Goal: Task Accomplishment & Management: Complete application form

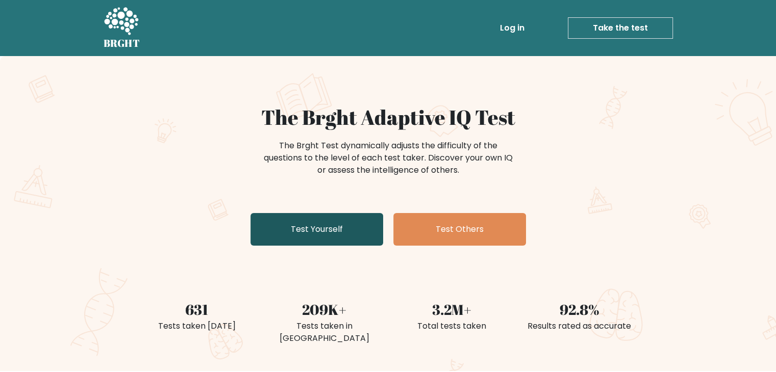
click at [327, 221] on link "Test Yourself" at bounding box center [316, 229] width 133 height 33
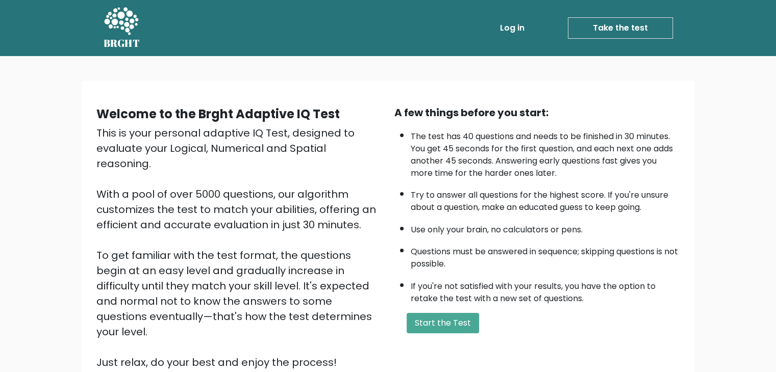
click at [587, 27] on link "Take the test" at bounding box center [620, 27] width 105 height 21
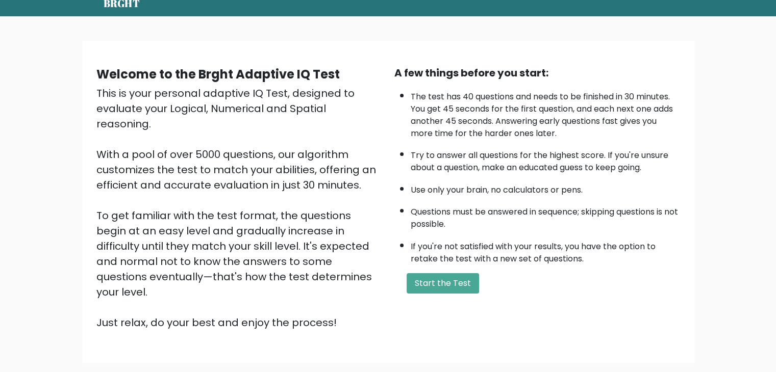
scroll to position [95, 0]
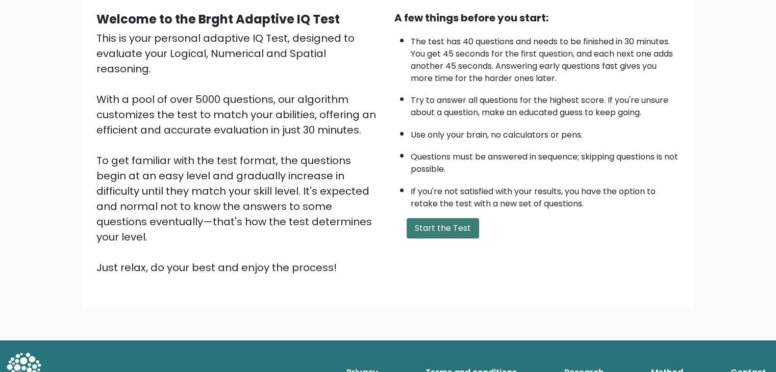
click at [438, 234] on button "Start the Test" at bounding box center [442, 228] width 72 height 20
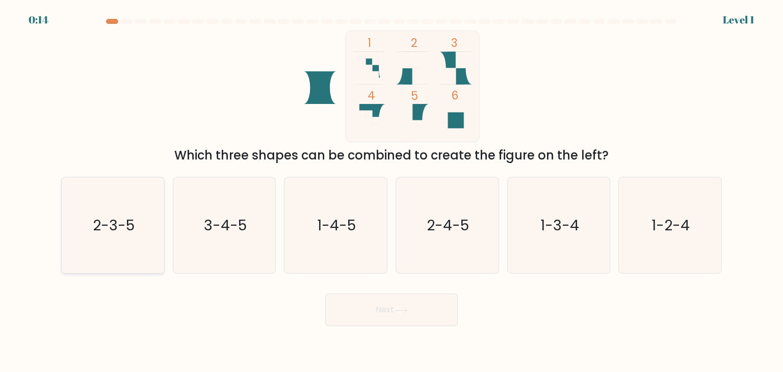
click at [114, 240] on icon "2-3-5" at bounding box center [113, 225] width 96 height 96
click at [392, 191] on input "a. 2-3-5" at bounding box center [392, 188] width 1 height 5
radio input "true"
click at [379, 317] on button "Next" at bounding box center [391, 310] width 133 height 33
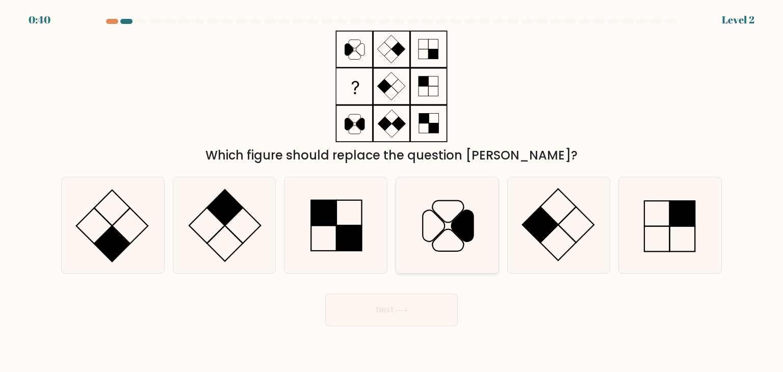
click at [456, 225] on icon at bounding box center [463, 226] width 22 height 31
click at [392, 191] on input "d." at bounding box center [392, 188] width 1 height 5
radio input "true"
click at [394, 311] on button "Next" at bounding box center [391, 310] width 133 height 33
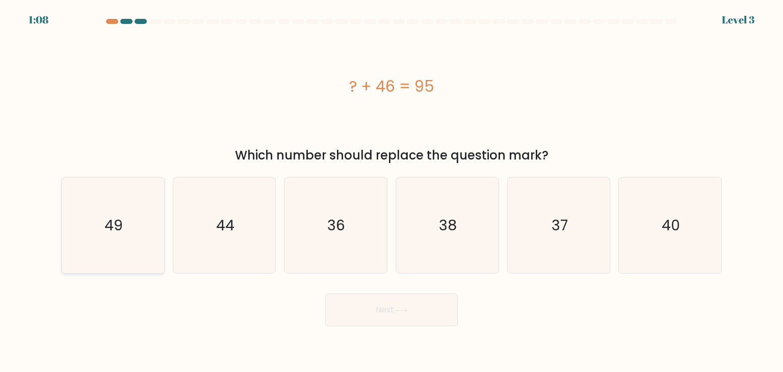
click at [126, 236] on icon "49" at bounding box center [113, 225] width 96 height 96
click at [392, 191] on input "a. 49" at bounding box center [392, 188] width 1 height 5
radio input "true"
click at [392, 312] on button "Next" at bounding box center [391, 310] width 133 height 33
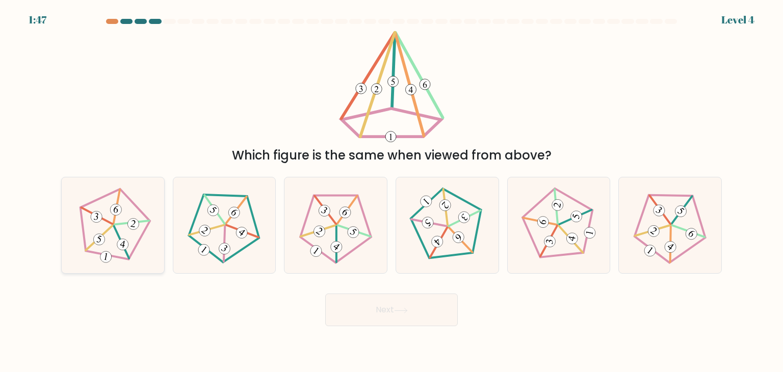
click at [111, 205] on icon at bounding box center [112, 225] width 77 height 77
click at [392, 191] on input "a." at bounding box center [392, 188] width 1 height 5
radio input "true"
click at [220, 227] on 340 at bounding box center [206, 230] width 35 height 36
click at [392, 191] on input "b." at bounding box center [392, 188] width 1 height 5
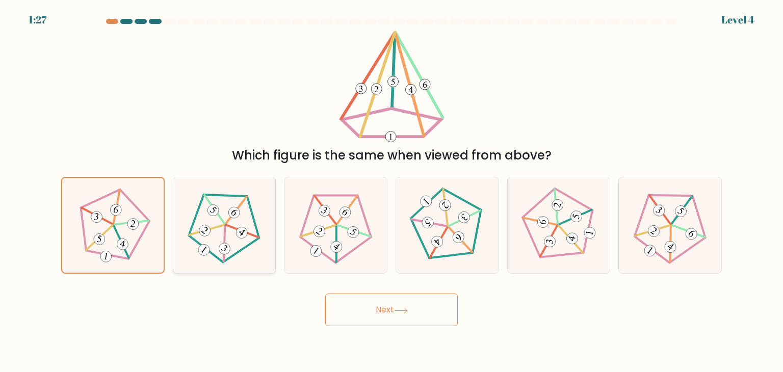
radio input "true"
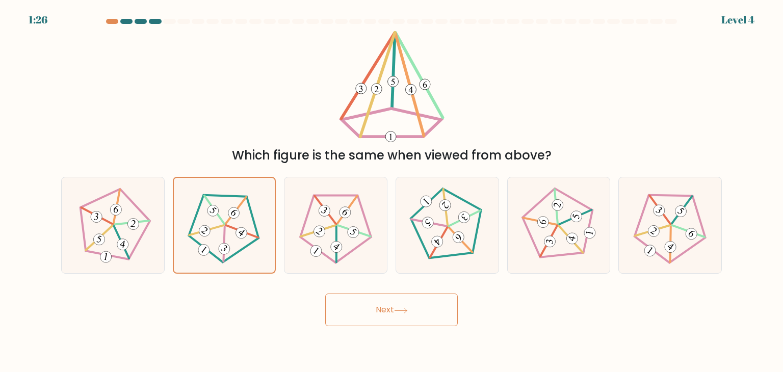
click at [395, 312] on button "Next" at bounding box center [391, 310] width 133 height 33
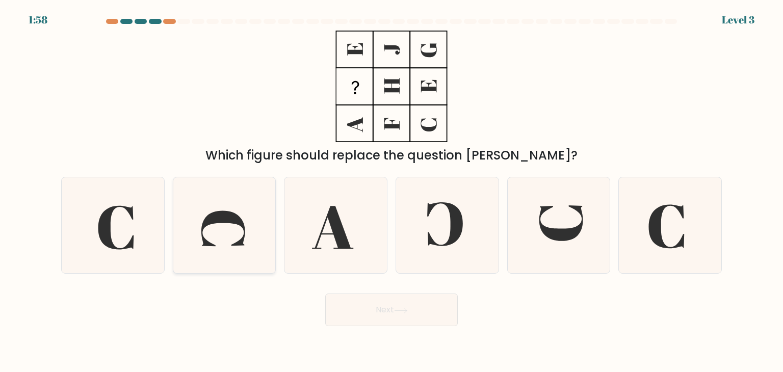
click at [215, 229] on icon at bounding box center [224, 225] width 96 height 96
click at [392, 191] on input "b." at bounding box center [392, 188] width 1 height 5
radio input "true"
click at [441, 223] on icon at bounding box center [447, 225] width 96 height 96
click at [392, 191] on input "d." at bounding box center [392, 188] width 1 height 5
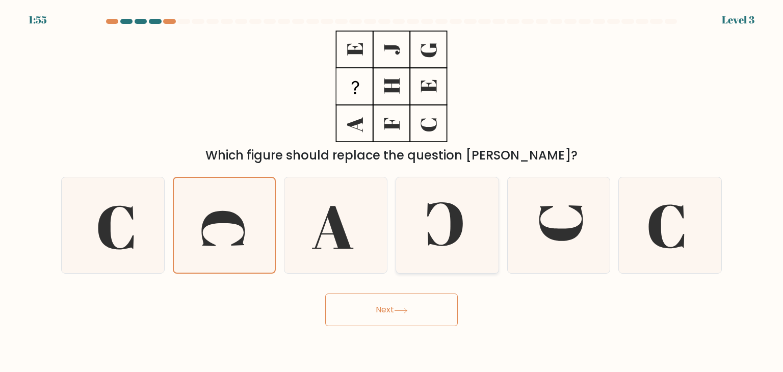
radio input "true"
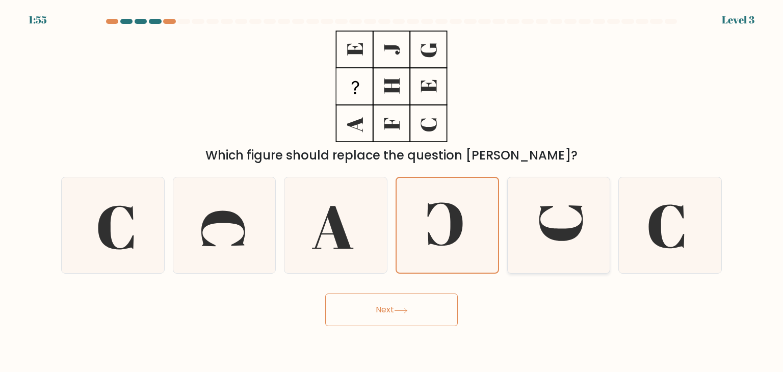
click at [549, 226] on icon at bounding box center [559, 225] width 96 height 96
click at [392, 191] on input "e." at bounding box center [392, 188] width 1 height 5
radio input "true"
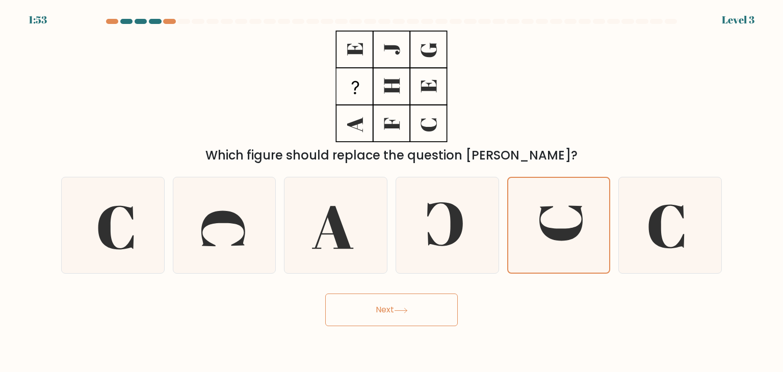
click at [406, 301] on button "Next" at bounding box center [391, 310] width 133 height 33
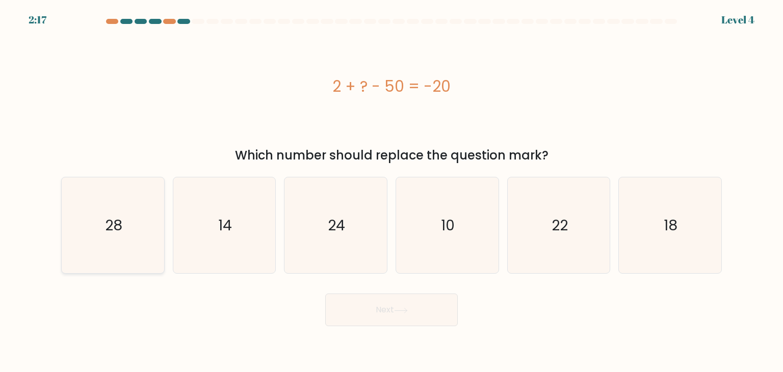
click at [127, 212] on icon "28" at bounding box center [113, 225] width 96 height 96
click at [392, 191] on input "a. 28" at bounding box center [392, 188] width 1 height 5
radio input "true"
click at [363, 309] on button "Next" at bounding box center [391, 310] width 133 height 33
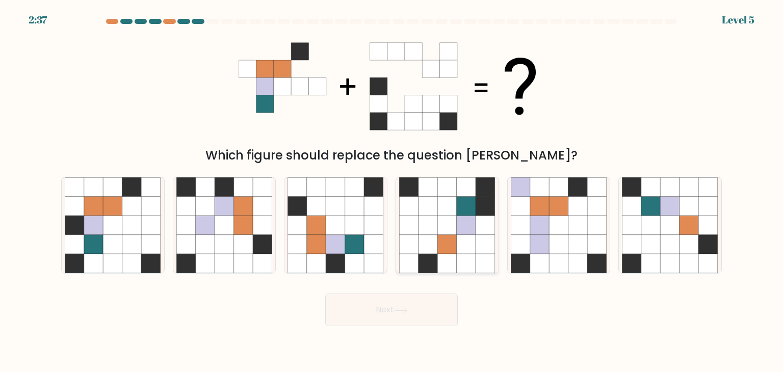
click at [443, 225] on icon at bounding box center [447, 225] width 19 height 19
click at [392, 191] on input "d." at bounding box center [392, 188] width 1 height 5
radio input "true"
click at [391, 316] on button "Next" at bounding box center [391, 310] width 133 height 33
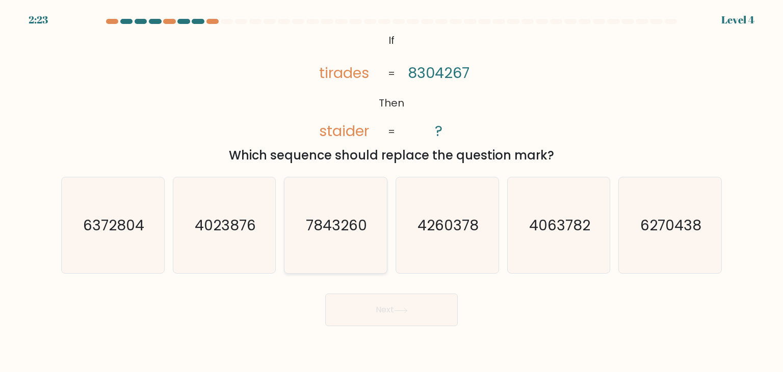
click at [342, 218] on text "7843260" at bounding box center [336, 225] width 61 height 20
click at [392, 191] on input "c. 7843260" at bounding box center [392, 188] width 1 height 5
radio input "true"
click at [411, 310] on button "Next" at bounding box center [391, 310] width 133 height 33
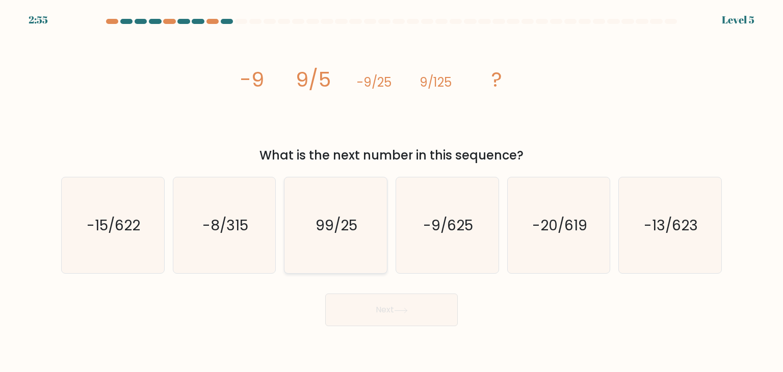
click at [329, 221] on text "99/25" at bounding box center [337, 225] width 42 height 20
click at [392, 191] on input "c. 99/25" at bounding box center [392, 188] width 1 height 5
radio input "true"
click at [455, 213] on icon "-9/625" at bounding box center [447, 225] width 96 height 96
click at [392, 191] on input "d. -9/625" at bounding box center [392, 188] width 1 height 5
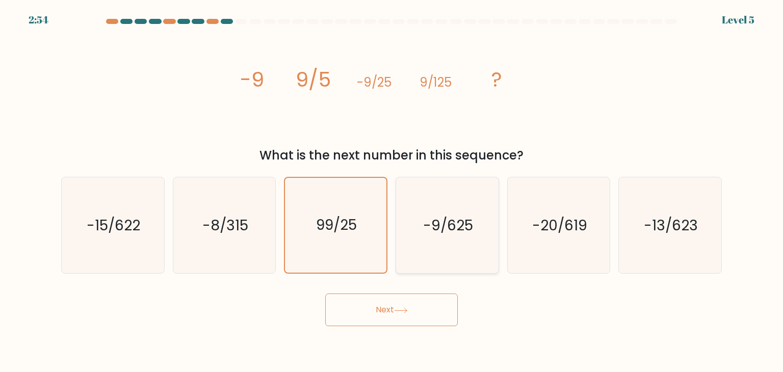
radio input "true"
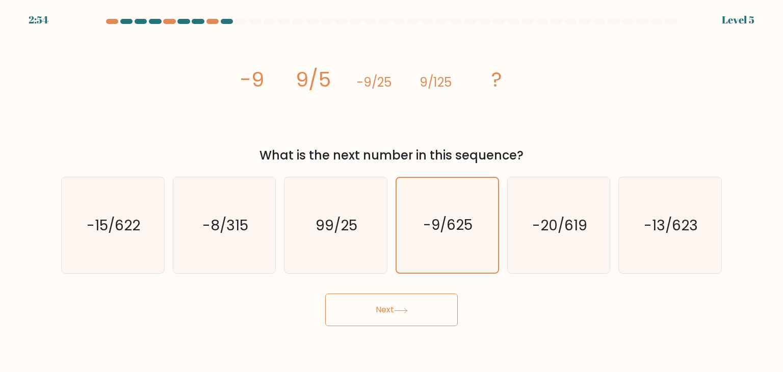
click at [432, 323] on button "Next" at bounding box center [391, 310] width 133 height 33
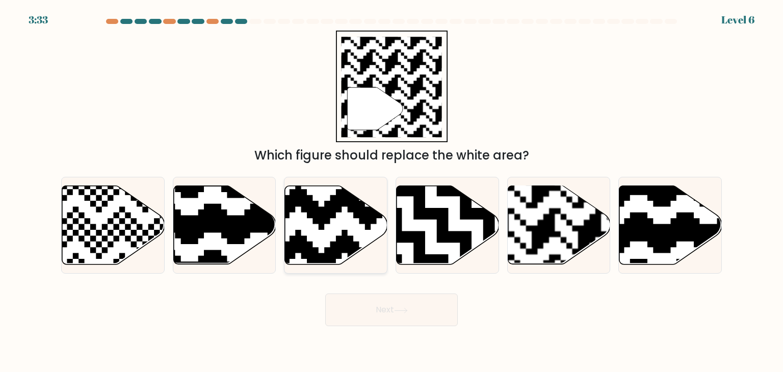
click at [337, 204] on icon at bounding box center [365, 184] width 186 height 186
click at [392, 191] on input "c." at bounding box center [392, 188] width 1 height 5
radio input "true"
click at [408, 309] on icon at bounding box center [401, 311] width 14 height 6
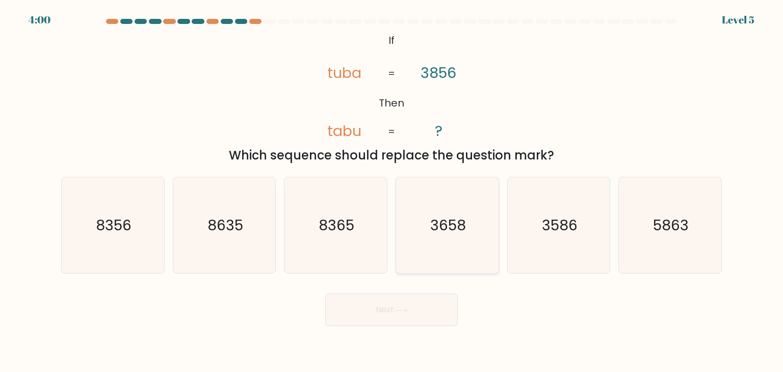
click at [444, 220] on text "3658" at bounding box center [448, 225] width 36 height 20
click at [392, 191] on input "d. 3658" at bounding box center [392, 188] width 1 height 5
radio input "true"
click at [398, 308] on icon at bounding box center [401, 311] width 14 height 6
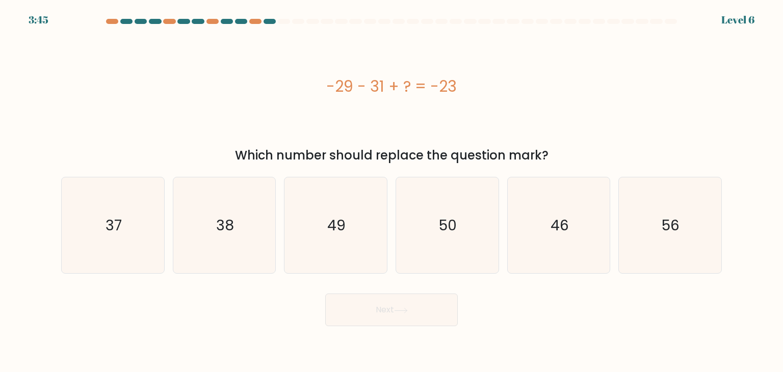
click at [641, 57] on div "-29 - 31 + ? = -23" at bounding box center [391, 87] width 661 height 112
click at [143, 219] on icon "37" at bounding box center [113, 225] width 96 height 96
click at [392, 191] on input "a. 37" at bounding box center [392, 188] width 1 height 5
radio input "true"
click at [399, 313] on icon at bounding box center [401, 311] width 14 height 6
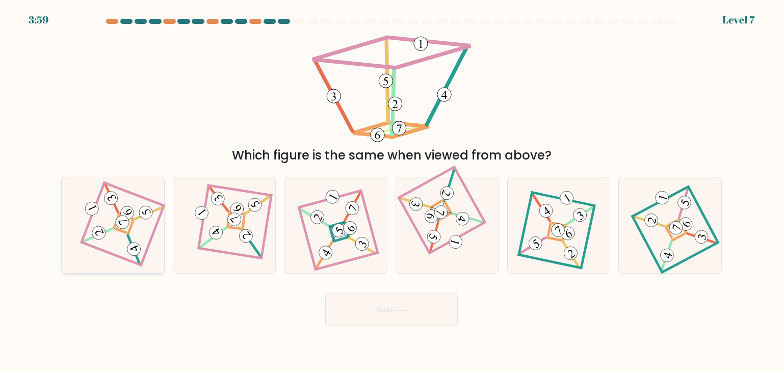
click at [131, 212] on icon at bounding box center [127, 212] width 10 height 9
click at [392, 191] on input "a." at bounding box center [392, 188] width 1 height 5
radio input "true"
click at [114, 222] on icon at bounding box center [112, 226] width 65 height 76
click at [392, 191] on input "a." at bounding box center [392, 188] width 1 height 5
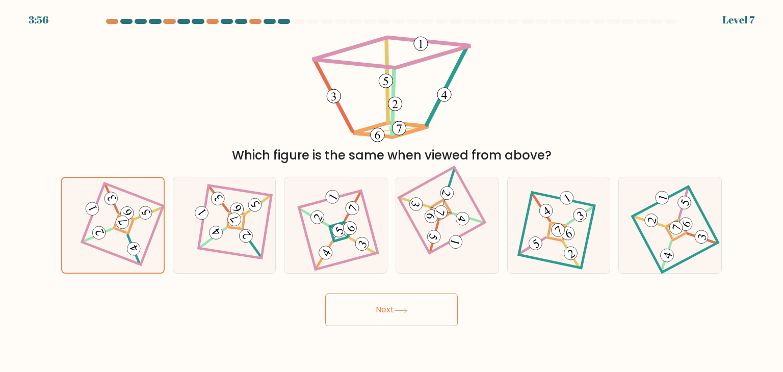
click at [414, 306] on button "Next" at bounding box center [391, 310] width 133 height 33
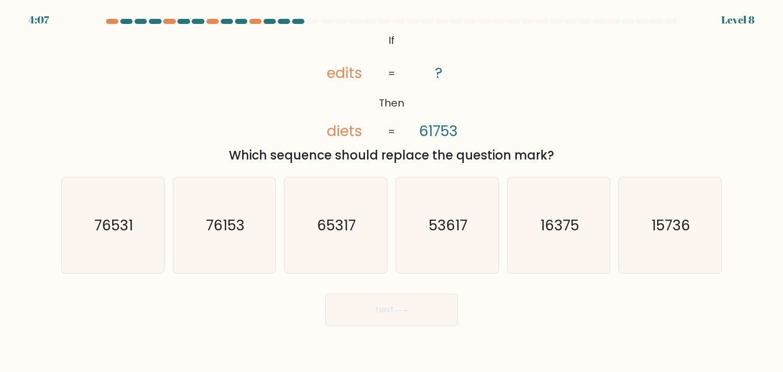
click at [549, 306] on div "Next" at bounding box center [391, 306] width 673 height 40
click at [103, 201] on icon "76531" at bounding box center [113, 225] width 96 height 96
click at [392, 191] on input "a. 76531" at bounding box center [392, 188] width 1 height 5
radio input "true"
click at [204, 228] on icon "76153" at bounding box center [224, 225] width 96 height 96
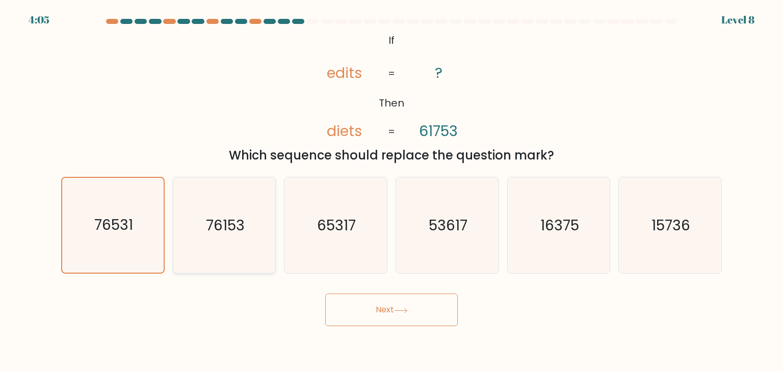
click at [392, 191] on input "b. 76153" at bounding box center [392, 188] width 1 height 5
radio input "true"
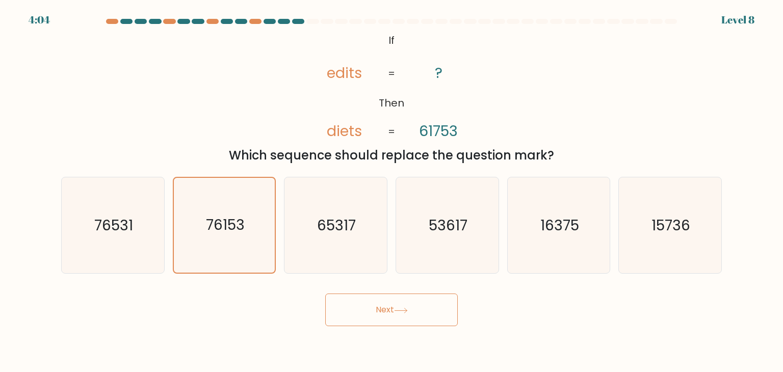
click at [403, 326] on body "4:04 Level 8 If" at bounding box center [391, 186] width 783 height 372
click at [401, 312] on icon at bounding box center [401, 311] width 14 height 6
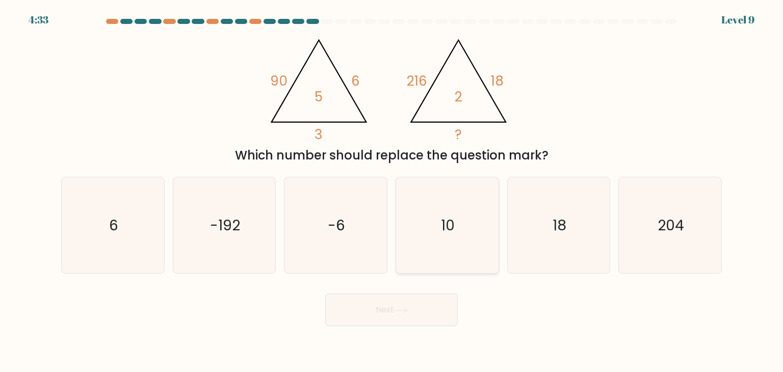
click at [451, 235] on text "10" at bounding box center [449, 225] width 14 height 20
click at [392, 191] on input "d. 10" at bounding box center [392, 188] width 1 height 5
radio input "true"
click at [412, 310] on button "Next" at bounding box center [391, 310] width 133 height 33
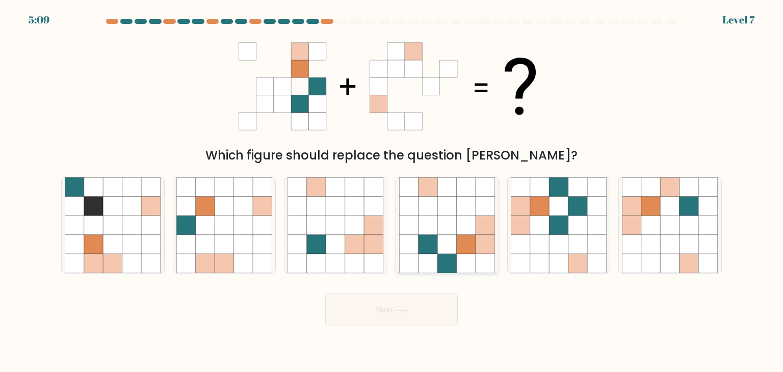
click at [498, 269] on div at bounding box center [448, 225] width 104 height 97
click at [392, 191] on input "d." at bounding box center [392, 188] width 1 height 5
radio input "true"
click at [528, 252] on icon at bounding box center [520, 244] width 19 height 19
click at [392, 191] on input "e." at bounding box center [392, 188] width 1 height 5
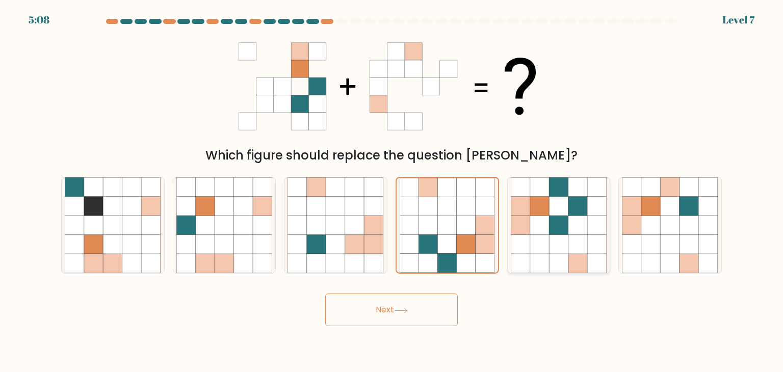
radio input "true"
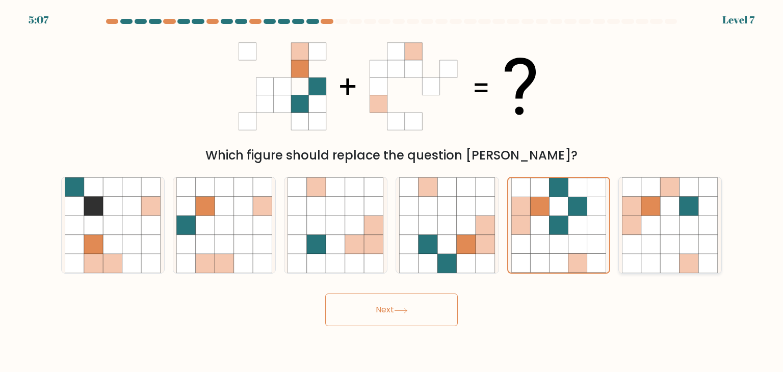
click at [647, 221] on icon at bounding box center [651, 225] width 19 height 19
click at [392, 191] on input "f." at bounding box center [392, 188] width 1 height 5
radio input "true"
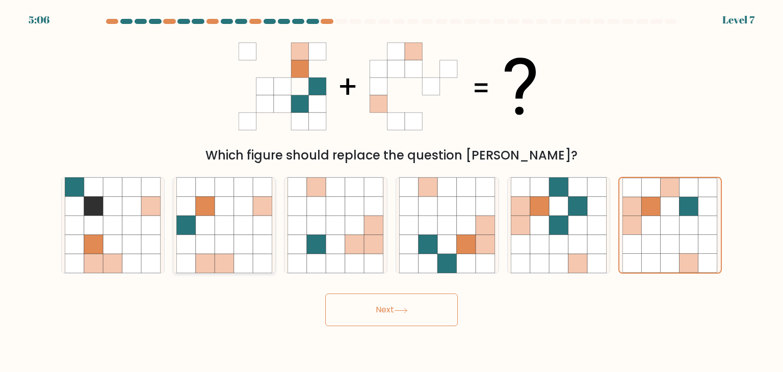
click at [233, 232] on icon at bounding box center [224, 225] width 19 height 19
click at [392, 191] on input "b." at bounding box center [392, 188] width 1 height 5
radio input "true"
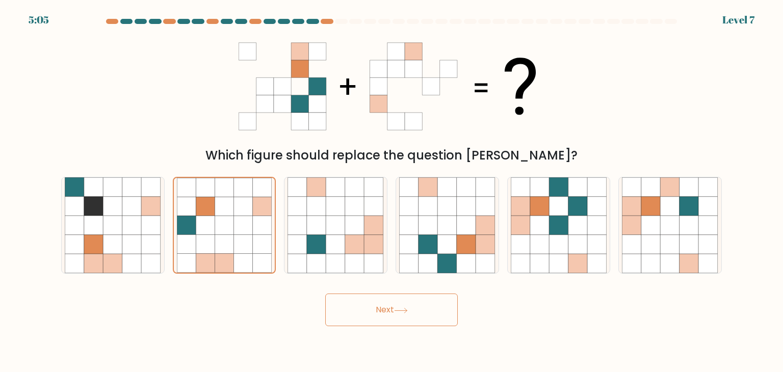
click at [408, 306] on button "Next" at bounding box center [391, 310] width 133 height 33
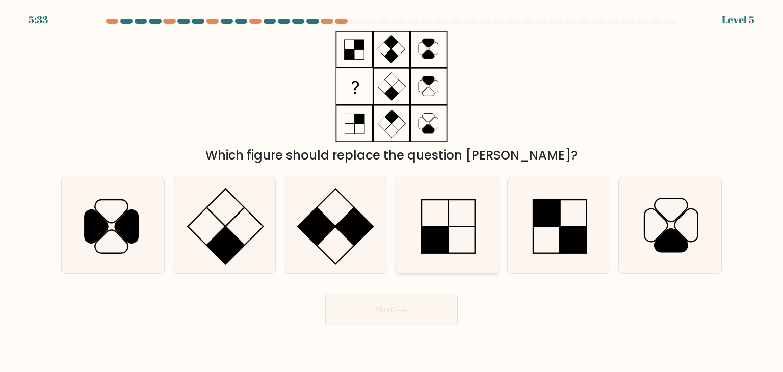
click at [430, 234] on rect at bounding box center [435, 240] width 27 height 27
click at [392, 191] on input "d." at bounding box center [392, 188] width 1 height 5
radio input "true"
click at [422, 325] on button "Next" at bounding box center [391, 310] width 133 height 33
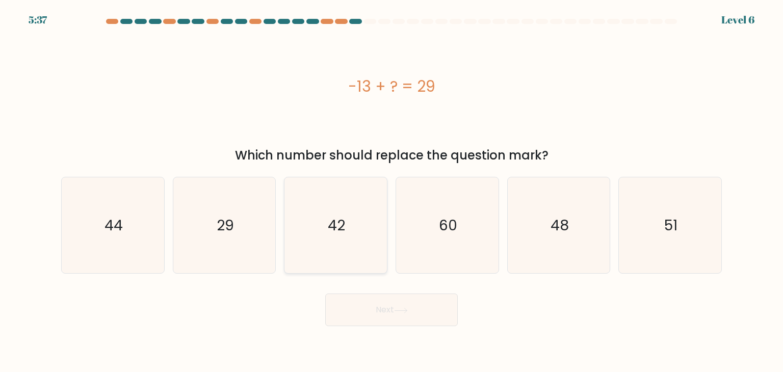
click at [364, 221] on icon "42" at bounding box center [336, 225] width 96 height 96
click at [392, 191] on input "c. 42" at bounding box center [392, 188] width 1 height 5
radio input "true"
click at [412, 297] on button "Next" at bounding box center [391, 310] width 133 height 33
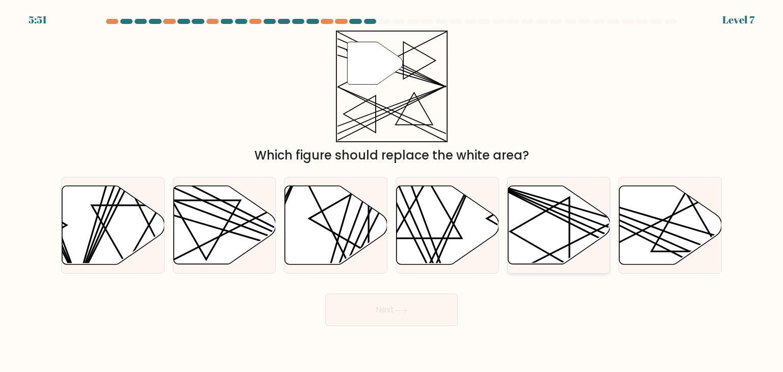
click at [555, 227] on icon at bounding box center [559, 225] width 103 height 79
click at [392, 191] on input "e." at bounding box center [392, 188] width 1 height 5
radio input "true"
click at [388, 309] on button "Next" at bounding box center [391, 310] width 133 height 33
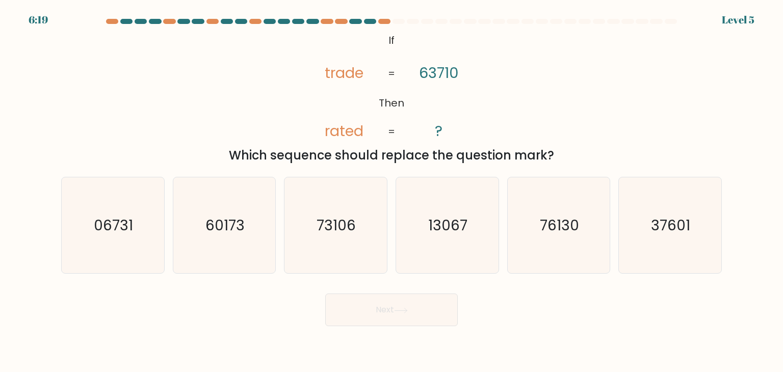
click at [504, 322] on div "Next" at bounding box center [391, 306] width 673 height 40
click at [671, 241] on icon "37601" at bounding box center [670, 225] width 96 height 96
click at [392, 191] on input "f. 37601" at bounding box center [392, 188] width 1 height 5
radio input "true"
click at [354, 300] on button "Next" at bounding box center [391, 310] width 133 height 33
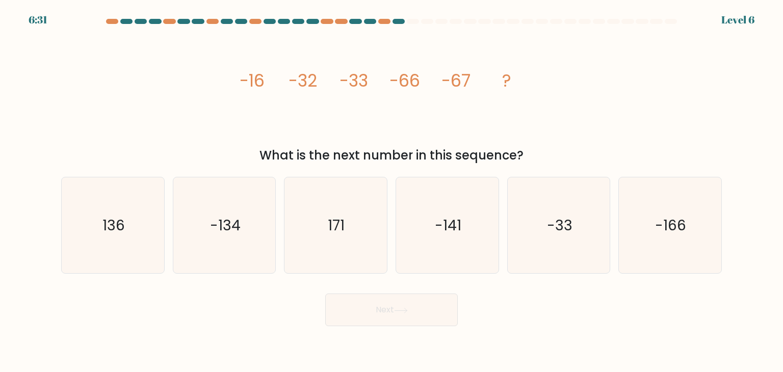
click at [471, 95] on icon "image/svg+xml -16 -32 -33 -66 -67 ?" at bounding box center [392, 87] width 306 height 112
click at [682, 245] on icon "-166" at bounding box center [670, 225] width 96 height 96
click at [426, 304] on button "Next" at bounding box center [391, 310] width 133 height 33
click at [669, 222] on text "-166" at bounding box center [671, 225] width 31 height 20
click at [392, 191] on input "f. -166" at bounding box center [392, 188] width 1 height 5
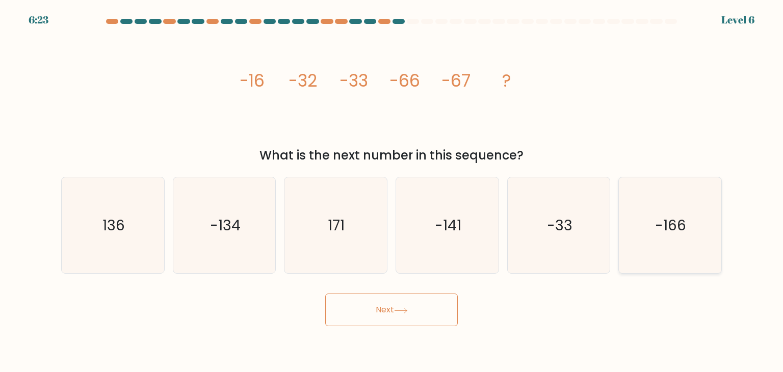
radio input "true"
click at [364, 309] on button "Next" at bounding box center [391, 310] width 133 height 33
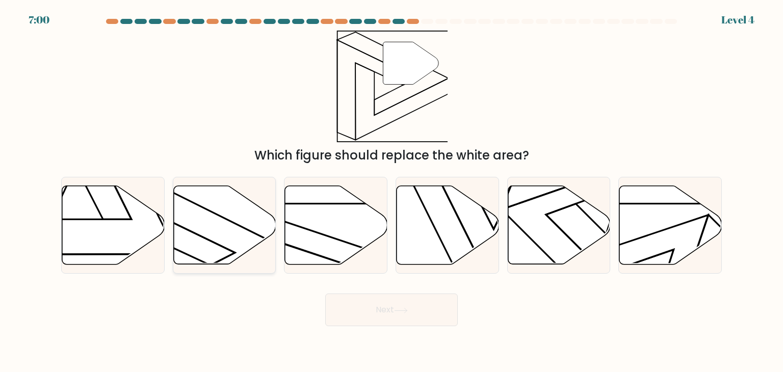
click at [182, 241] on icon at bounding box center [224, 225] width 103 height 79
click at [392, 191] on input "b." at bounding box center [392, 188] width 1 height 5
radio input "true"
click at [367, 307] on button "Next" at bounding box center [391, 310] width 133 height 33
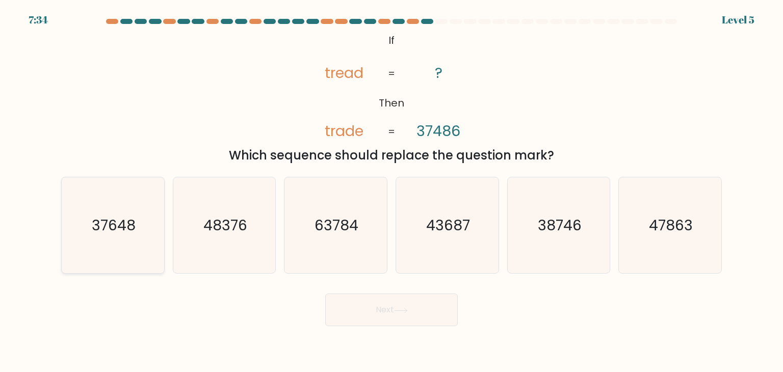
click at [138, 204] on icon "37648" at bounding box center [113, 225] width 96 height 96
click at [392, 191] on input "a. 37648" at bounding box center [392, 188] width 1 height 5
radio input "true"
click at [421, 308] on button "Next" at bounding box center [391, 310] width 133 height 33
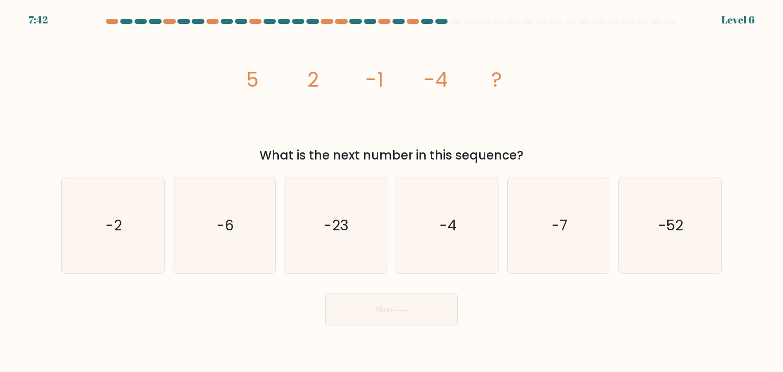
click at [183, 105] on div "image/svg+xml 5 2 -1 -4 ? What is the next number in this sequence?" at bounding box center [391, 98] width 673 height 134
click at [538, 211] on icon "-7" at bounding box center [559, 225] width 96 height 96
click at [392, 191] on input "e. -7" at bounding box center [392, 188] width 1 height 5
radio input "true"
click at [425, 313] on button "Next" at bounding box center [391, 310] width 133 height 33
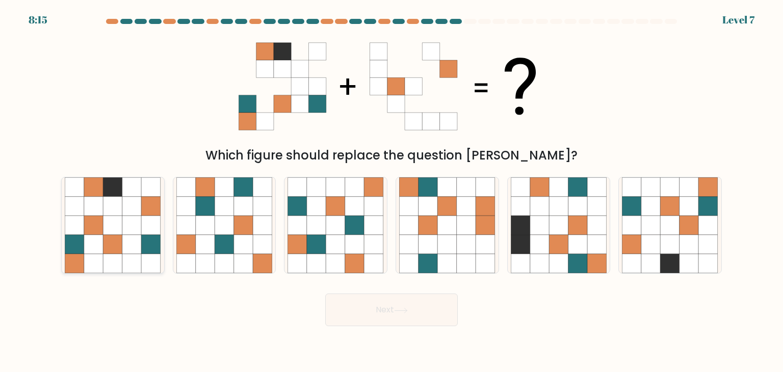
click at [120, 250] on icon at bounding box center [113, 244] width 19 height 19
click at [392, 191] on input "a." at bounding box center [392, 188] width 1 height 5
radio input "true"
click at [404, 303] on button "Next" at bounding box center [391, 310] width 133 height 33
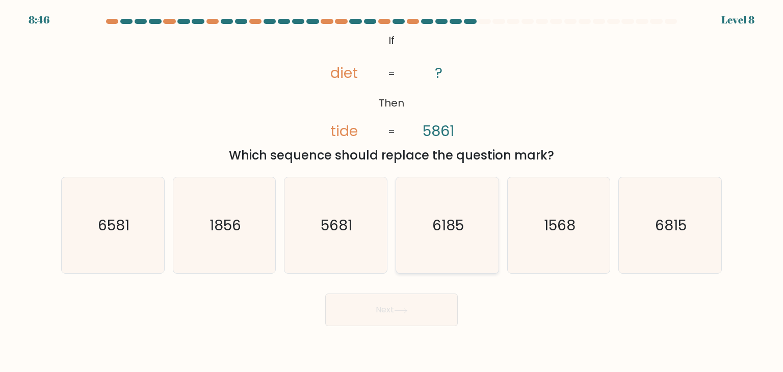
click at [440, 221] on text "6185" at bounding box center [448, 225] width 32 height 20
click at [392, 191] on input "d. 6185" at bounding box center [392, 188] width 1 height 5
radio input "true"
click at [432, 311] on button "Next" at bounding box center [391, 310] width 133 height 33
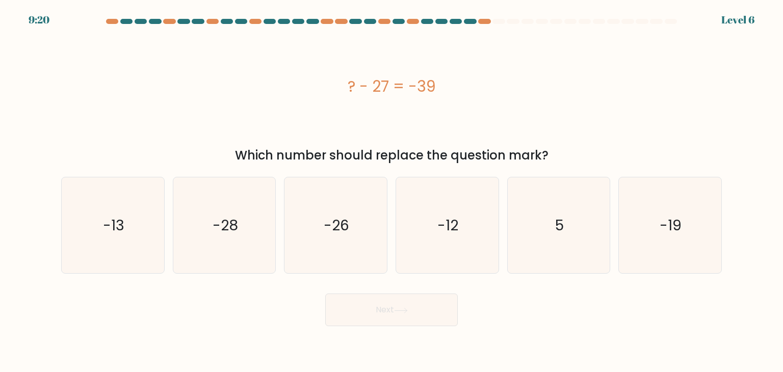
click at [368, 88] on div "? - 27 = -39" at bounding box center [391, 86] width 661 height 23
click at [468, 248] on icon "-12" at bounding box center [447, 225] width 96 height 96
click at [392, 191] on input "d. -12" at bounding box center [392, 188] width 1 height 5
radio input "true"
click at [371, 302] on button "Next" at bounding box center [391, 310] width 133 height 33
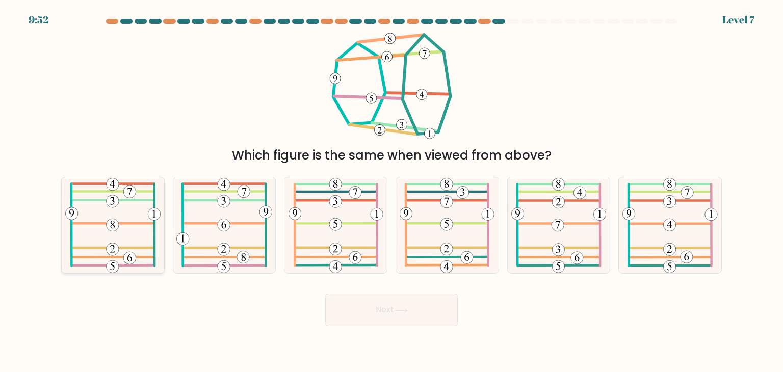
click at [116, 204] on 207 at bounding box center [112, 201] width 13 height 13
click at [392, 191] on input "a." at bounding box center [392, 188] width 1 height 5
radio input "true"
click at [406, 295] on button "Next" at bounding box center [391, 310] width 133 height 33
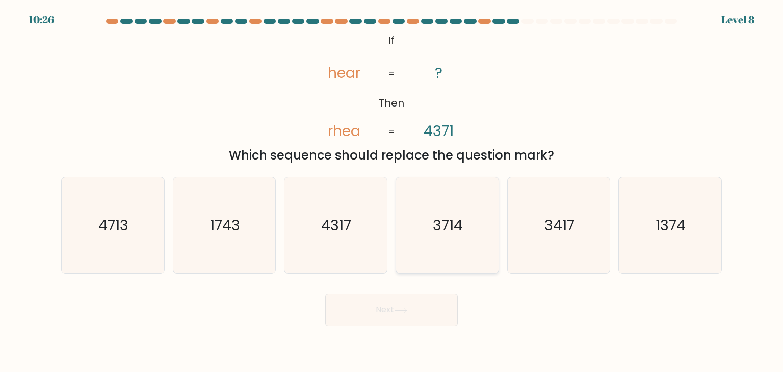
click at [460, 223] on text "3714" at bounding box center [448, 225] width 30 height 20
click at [392, 191] on input "d. 3714" at bounding box center [392, 188] width 1 height 5
radio input "true"
click at [388, 309] on button "Next" at bounding box center [391, 310] width 133 height 33
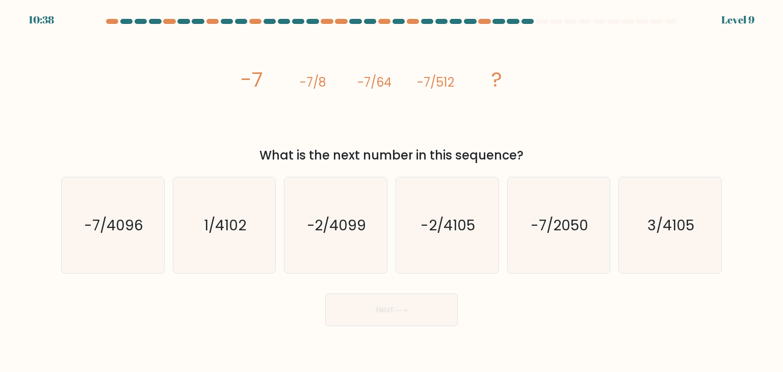
click at [169, 125] on div "image/svg+xml -7 -7/8 -7/64 -7/512 ? What is the next number in this sequence?" at bounding box center [391, 98] width 673 height 134
click at [139, 229] on text "-7/4096" at bounding box center [113, 225] width 59 height 20
click at [392, 191] on input "a. -7/4096" at bounding box center [392, 188] width 1 height 5
radio input "true"
click at [402, 302] on button "Next" at bounding box center [391, 310] width 133 height 33
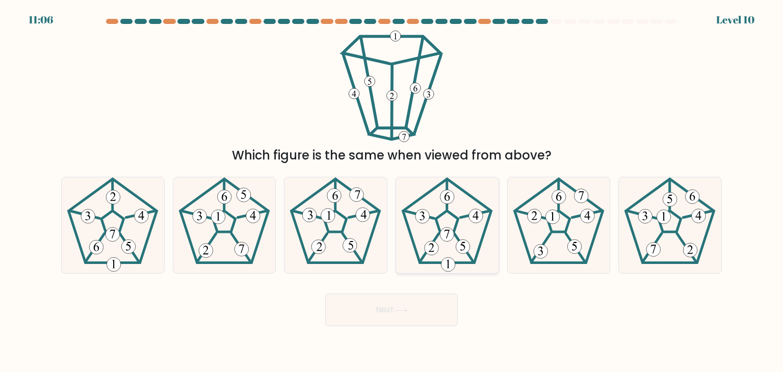
click at [482, 248] on icon at bounding box center [447, 225] width 96 height 96
click at [392, 191] on input "d." at bounding box center [392, 188] width 1 height 5
radio input "true"
click at [425, 323] on button "Next" at bounding box center [391, 310] width 133 height 33
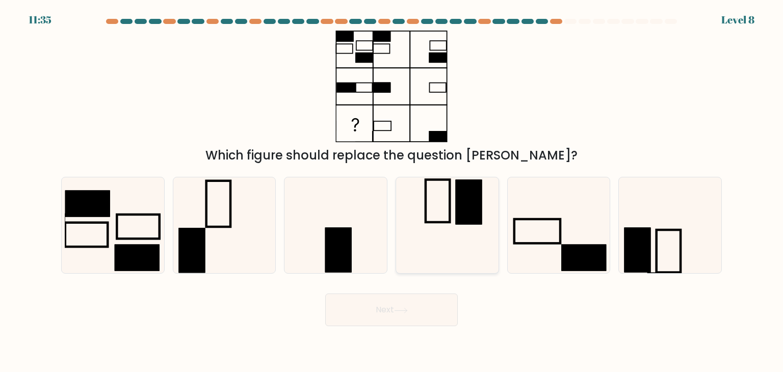
click at [463, 208] on rect at bounding box center [469, 202] width 27 height 45
click at [392, 191] on input "d." at bounding box center [392, 188] width 1 height 5
radio input "true"
click at [401, 324] on button "Next" at bounding box center [391, 310] width 133 height 33
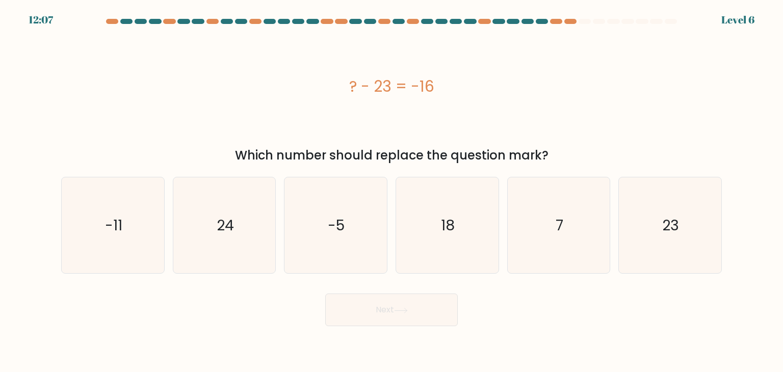
click at [169, 88] on div "? - 23 = -16" at bounding box center [391, 86] width 661 height 23
click at [551, 213] on icon "7" at bounding box center [559, 225] width 96 height 96
click at [392, 191] on input "e. 7" at bounding box center [392, 188] width 1 height 5
radio input "true"
click at [388, 310] on button "Next" at bounding box center [391, 310] width 133 height 33
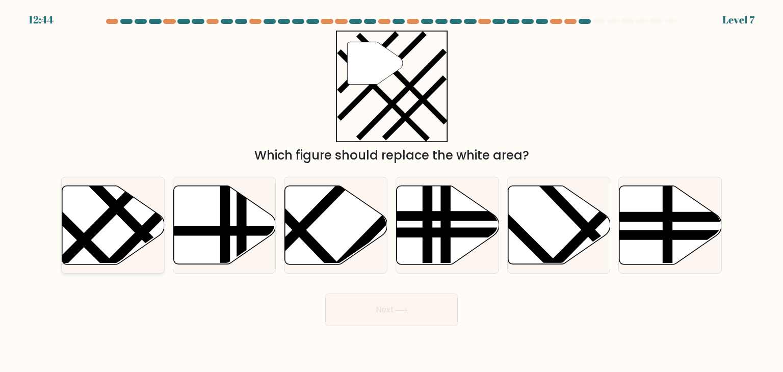
click at [120, 234] on icon at bounding box center [113, 225] width 103 height 79
click at [392, 191] on input "a." at bounding box center [392, 188] width 1 height 5
radio input "true"
click at [383, 303] on button "Next" at bounding box center [391, 310] width 133 height 33
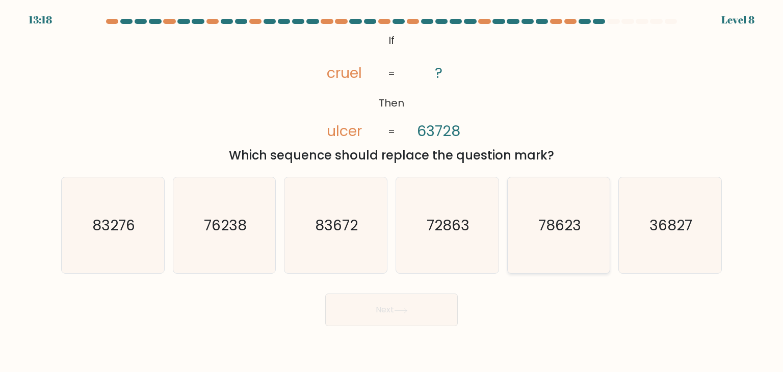
click at [555, 217] on text "78623" at bounding box center [560, 225] width 43 height 20
click at [392, 191] on input "e. 78623" at bounding box center [392, 188] width 1 height 5
radio input "true"
click at [405, 311] on icon at bounding box center [401, 311] width 14 height 6
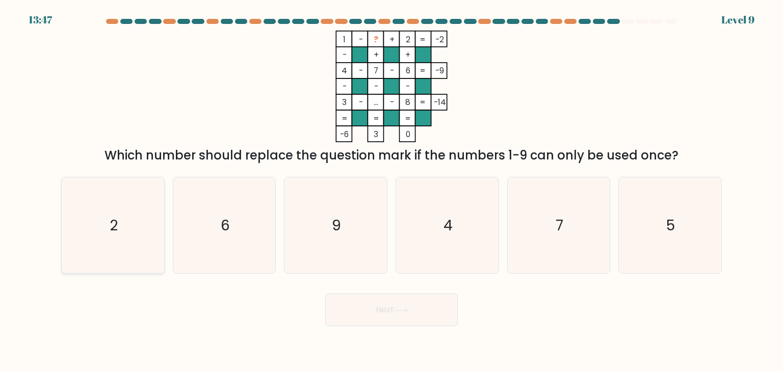
click at [141, 227] on icon "2" at bounding box center [113, 225] width 96 height 96
click at [392, 191] on input "a. 2" at bounding box center [392, 188] width 1 height 5
radio input "true"
click at [443, 315] on button "Next" at bounding box center [391, 310] width 133 height 33
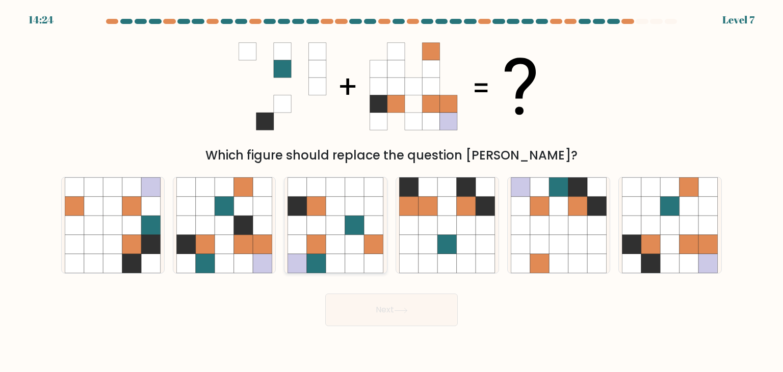
click at [354, 229] on icon at bounding box center [354, 225] width 19 height 19
click at [392, 191] on input "c." at bounding box center [392, 188] width 1 height 5
radio input "true"
click at [432, 317] on button "Next" at bounding box center [391, 310] width 133 height 33
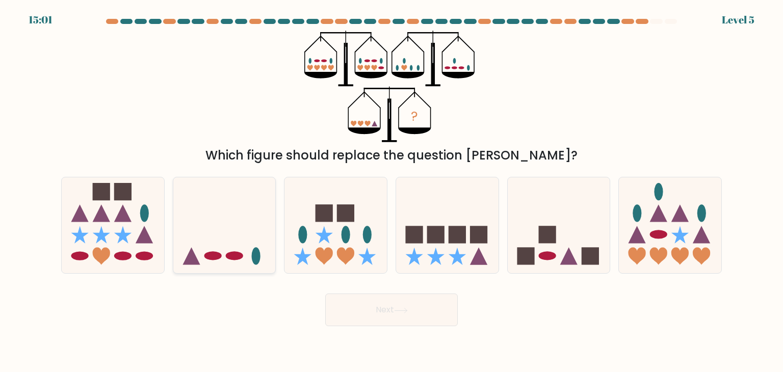
click at [222, 255] on icon at bounding box center [224, 225] width 103 height 85
click at [392, 191] on input "b." at bounding box center [392, 188] width 1 height 5
radio input "true"
click at [434, 302] on button "Next" at bounding box center [391, 310] width 133 height 33
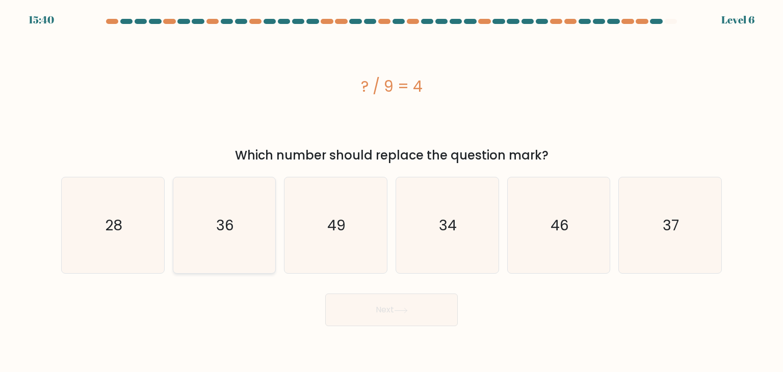
click at [239, 224] on icon "36" at bounding box center [224, 225] width 96 height 96
click at [392, 191] on input "b. 36" at bounding box center [392, 188] width 1 height 5
radio input "true"
click at [419, 315] on button "Next" at bounding box center [391, 310] width 133 height 33
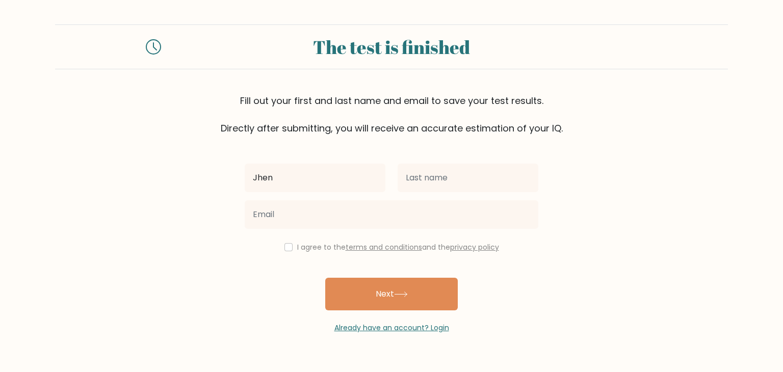
type input "[PERSON_NAME]"
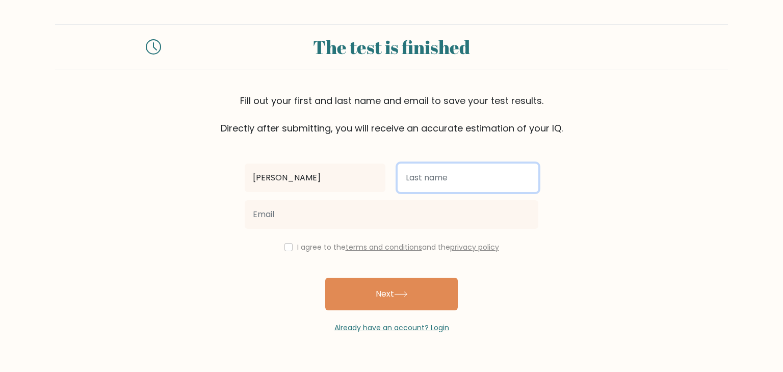
click at [432, 173] on input "text" at bounding box center [468, 178] width 141 height 29
type input "Salmorin"
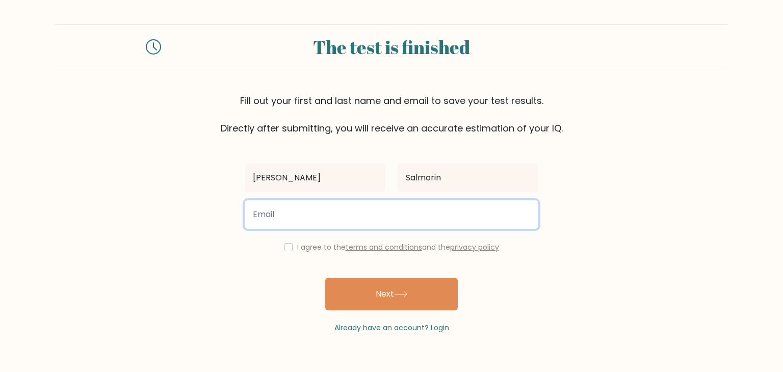
click at [391, 215] on input "email" at bounding box center [392, 214] width 294 height 29
type input "lester.salmorin1992@gmail.com"
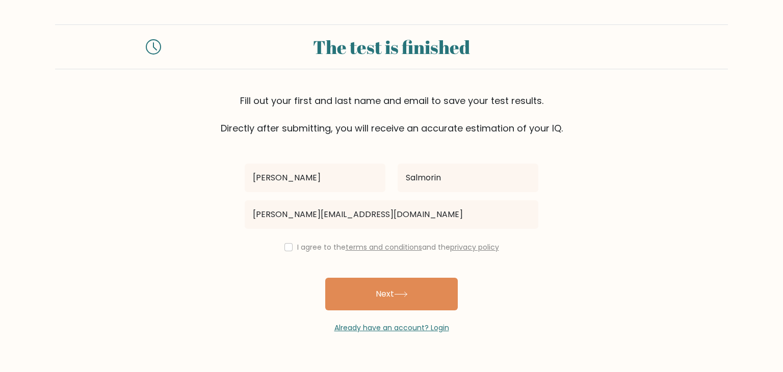
click at [290, 246] on div "I agree to the terms and conditions and the privacy policy" at bounding box center [392, 247] width 306 height 12
click at [285, 245] on input "checkbox" at bounding box center [289, 247] width 8 height 8
checkbox input "true"
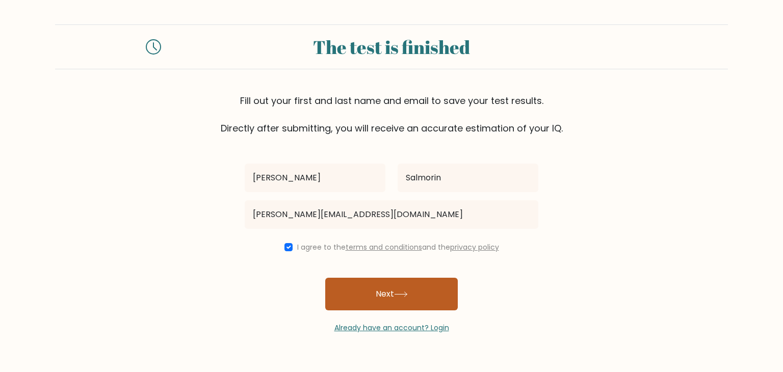
click at [384, 288] on button "Next" at bounding box center [391, 294] width 133 height 33
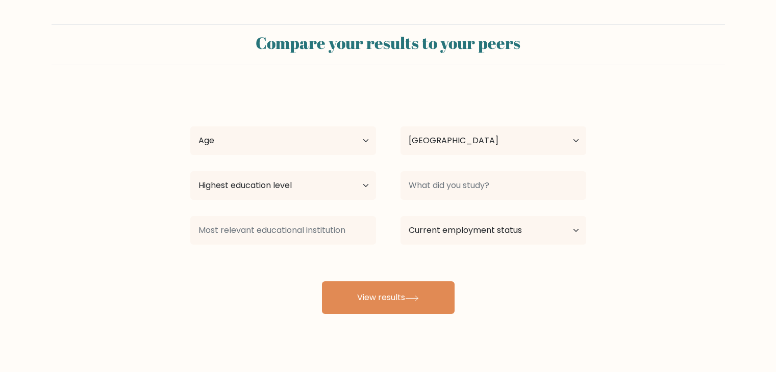
select select "PH"
click at [317, 142] on select "Age Under 18 years old 18-24 years old 25-34 years old 35-44 years old 45-54 ye…" at bounding box center [283, 140] width 186 height 29
select select "25_34"
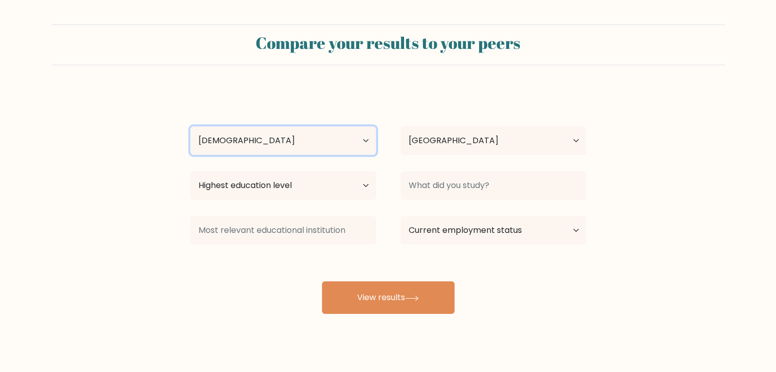
click at [190, 126] on select "Age Under 18 years old 18-24 years old 25-34 years old 35-44 years old 45-54 ye…" at bounding box center [283, 140] width 186 height 29
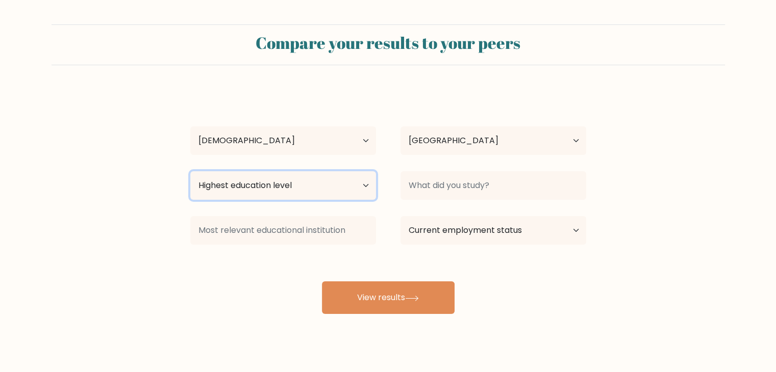
click at [303, 182] on select "Highest education level No schooling Primary Lower Secondary Upper Secondary Oc…" at bounding box center [283, 185] width 186 height 29
select select "bachelors_degree"
click at [190, 171] on select "Highest education level No schooling Primary Lower Secondary Upper Secondary Oc…" at bounding box center [283, 185] width 186 height 29
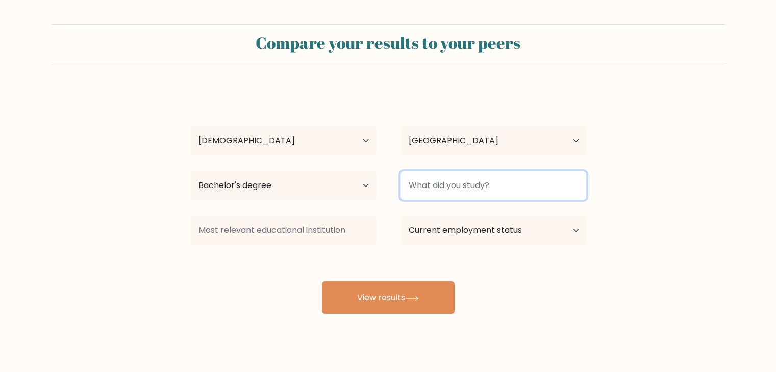
click at [485, 196] on input at bounding box center [493, 185] width 186 height 29
type input "PUP"
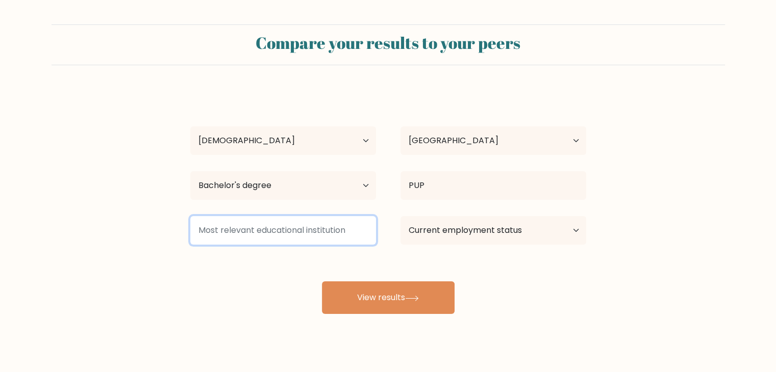
click at [316, 230] on input at bounding box center [283, 230] width 186 height 29
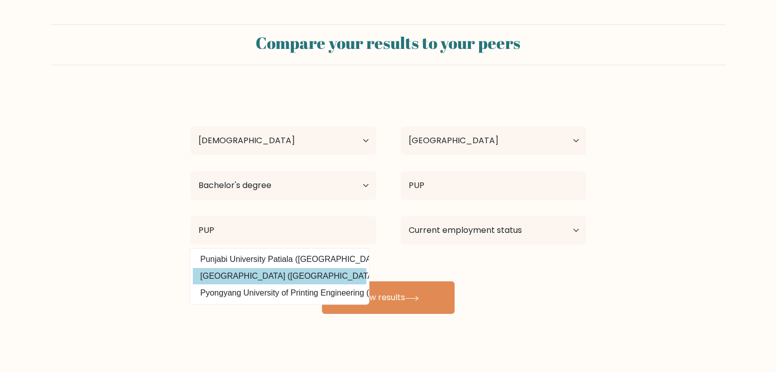
click at [285, 278] on option "Polytechnic University of the Philippines (Philippines)" at bounding box center [279, 276] width 173 height 16
type input "[GEOGRAPHIC_DATA]"
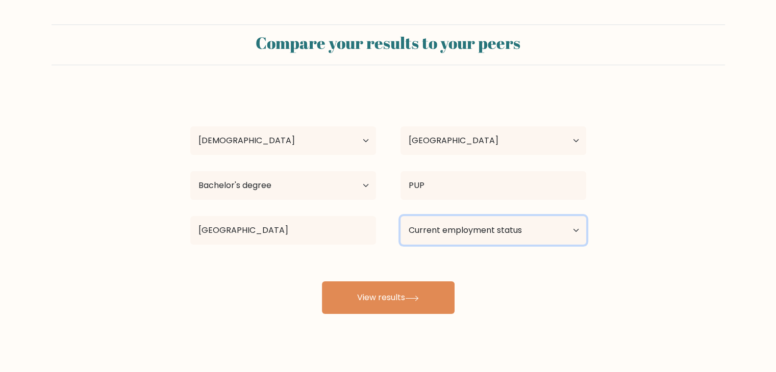
click at [465, 232] on select "Current employment status Employed Student Retired Other / prefer not to answer" at bounding box center [493, 230] width 186 height 29
select select "employed"
click at [400, 216] on select "Current employment status Employed Student Retired Other / prefer not to answer" at bounding box center [493, 230] width 186 height 29
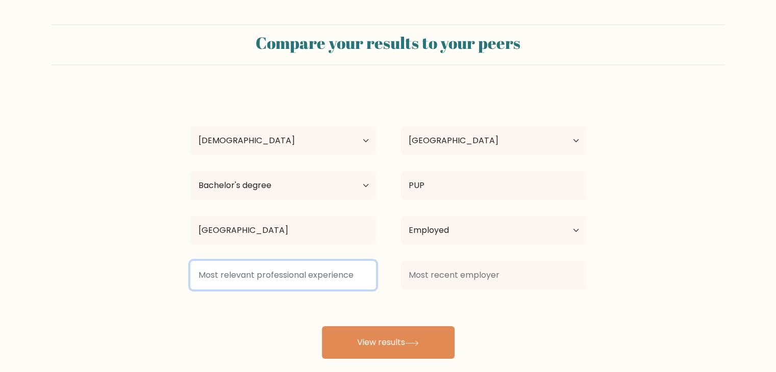
click at [305, 272] on input at bounding box center [283, 275] width 186 height 29
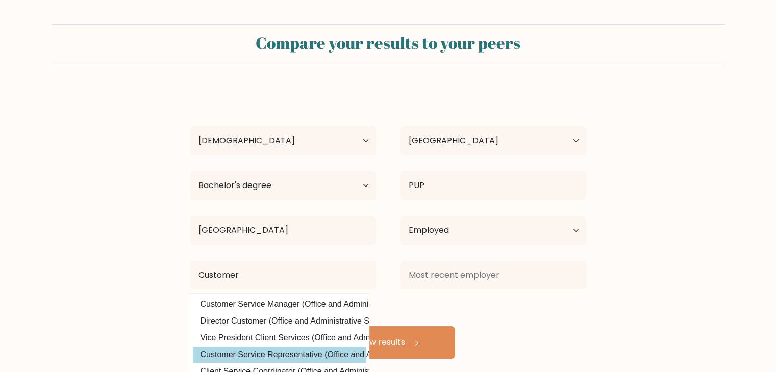
click at [290, 357] on option "Customer Service Representative (Office and Administrative Support)" at bounding box center [279, 355] width 173 height 16
type input "Customer Service Representative"
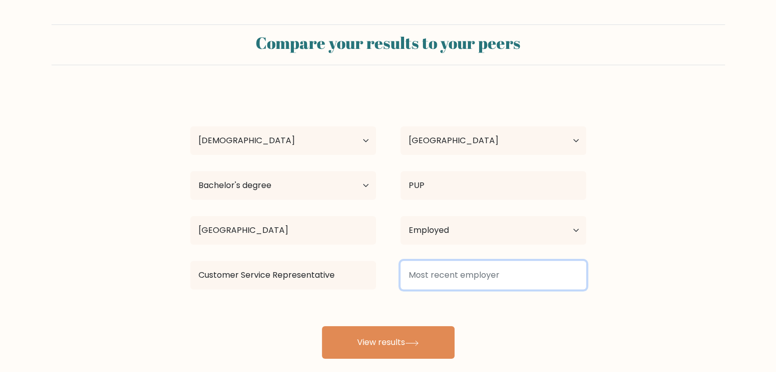
click at [431, 280] on input at bounding box center [493, 275] width 186 height 29
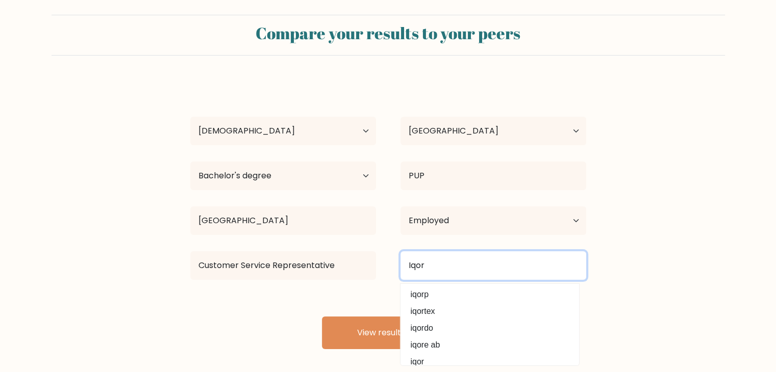
scroll to position [14, 0]
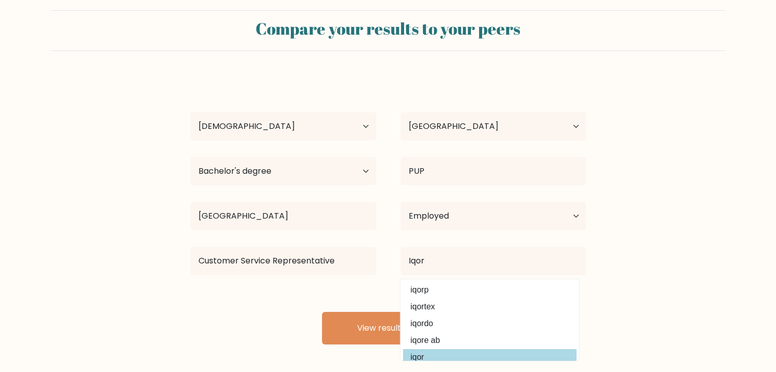
click at [436, 356] on option "iqor" at bounding box center [489, 357] width 173 height 16
type input "iqor"
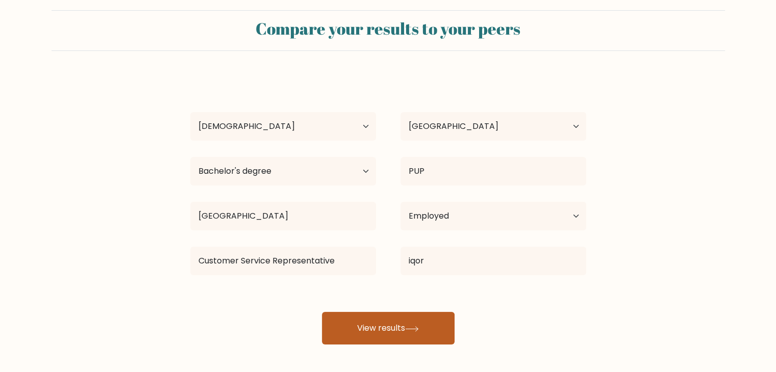
click at [391, 327] on button "View results" at bounding box center [388, 328] width 133 height 33
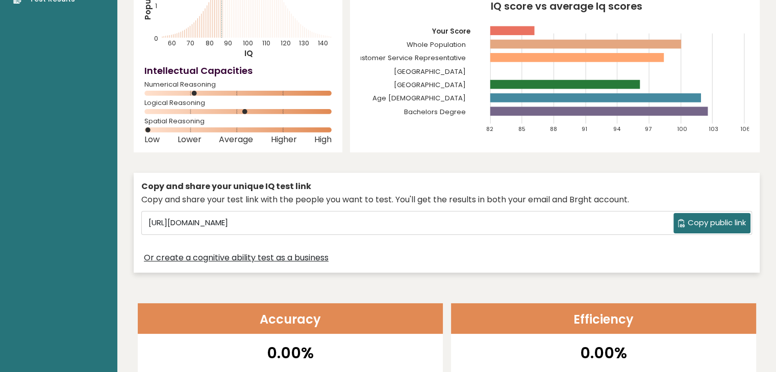
scroll to position [153, 0]
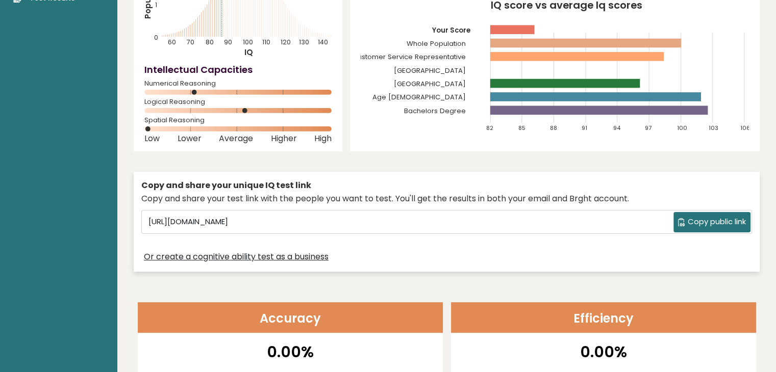
click at [715, 226] on span "Copy public link" at bounding box center [716, 222] width 58 height 12
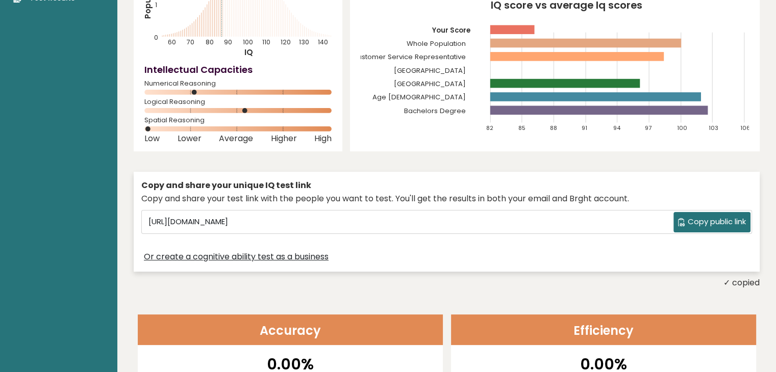
click at [704, 222] on span "Copy public link" at bounding box center [716, 222] width 58 height 12
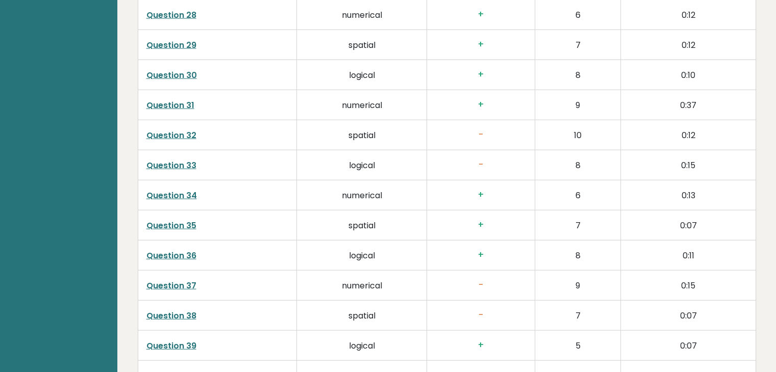
scroll to position [2664, 0]
